Goal: Task Accomplishment & Management: Use online tool/utility

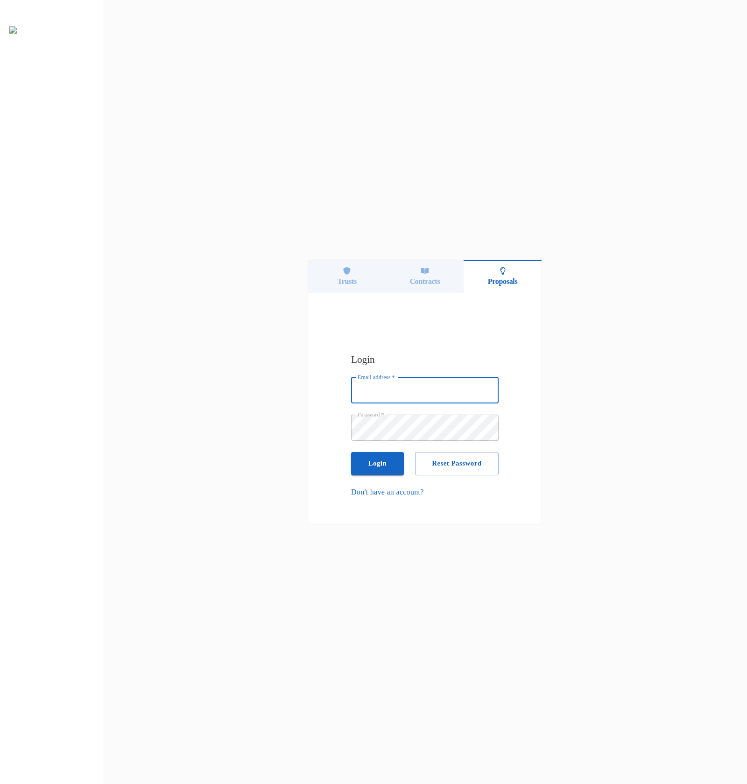
click at [352, 285] on h6 "Trusts" at bounding box center [346, 281] width 19 height 9
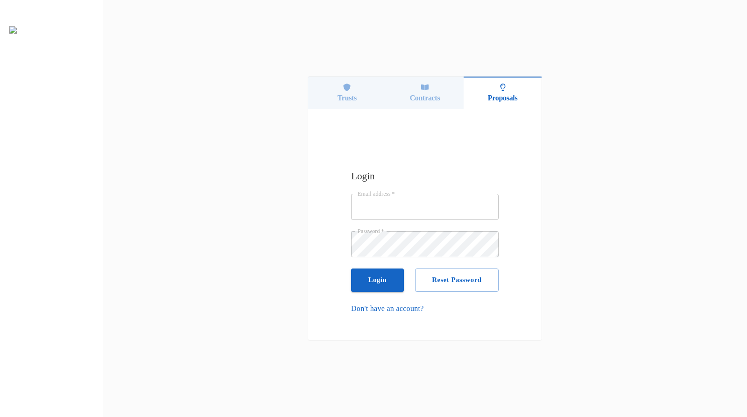
click at [346, 116] on div "Login Email address   * Email address   * Password   * Password   * Login Reset…" at bounding box center [424, 241] width 233 height 264
click at [348, 105] on div "Trusts" at bounding box center [347, 93] width 78 height 33
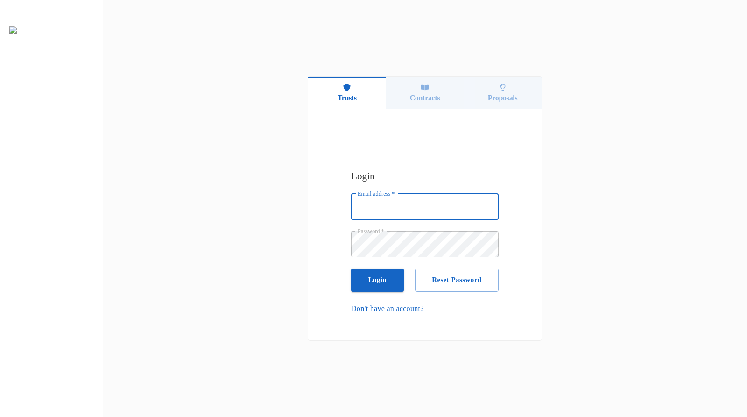
click at [453, 211] on input "Email address   *" at bounding box center [424, 207] width 147 height 26
type input "t"
type input "k"
type input "[PERSON_NAME][EMAIL_ADDRESS][DOMAIN_NAME]"
